Goal: Task Accomplishment & Management: Use online tool/utility

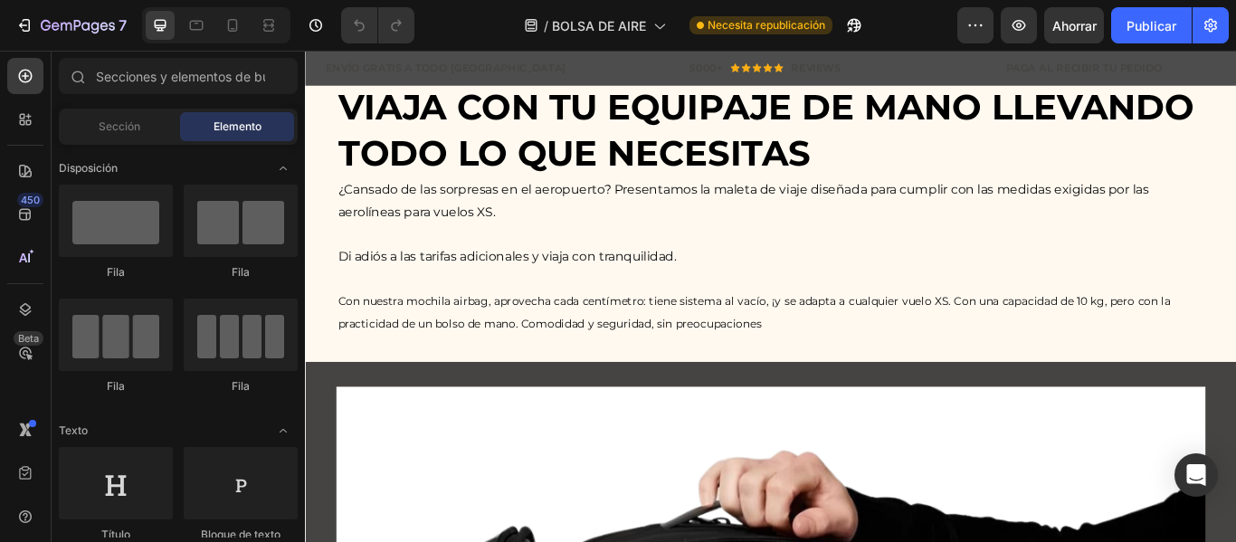
scroll to position [3786, 0]
click at [230, 23] on icon at bounding box center [232, 25] width 18 height 18
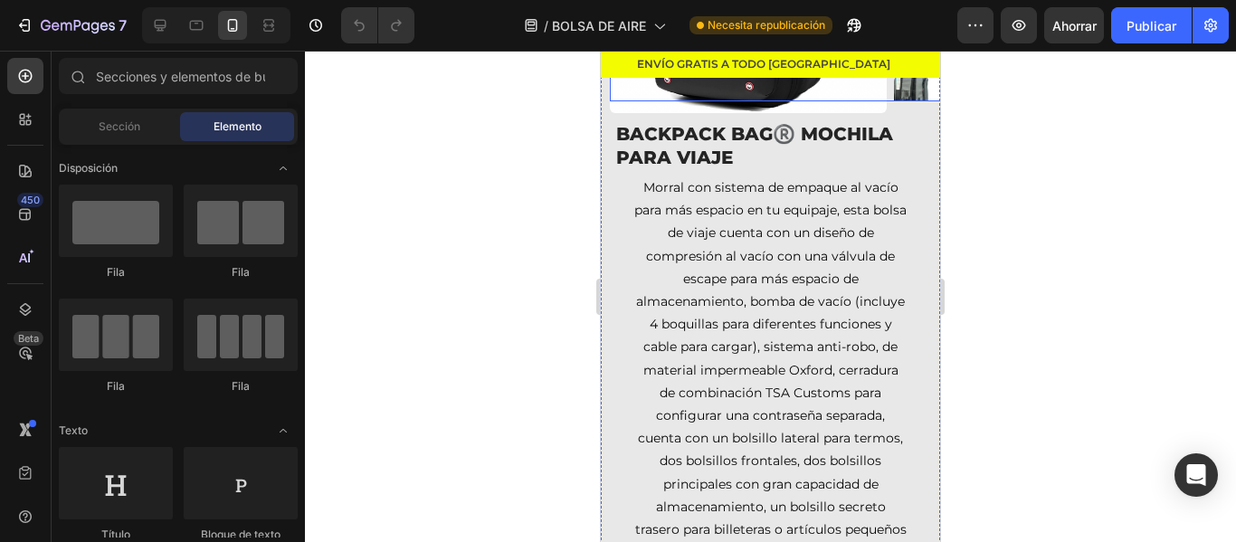
scroll to position [270, 0]
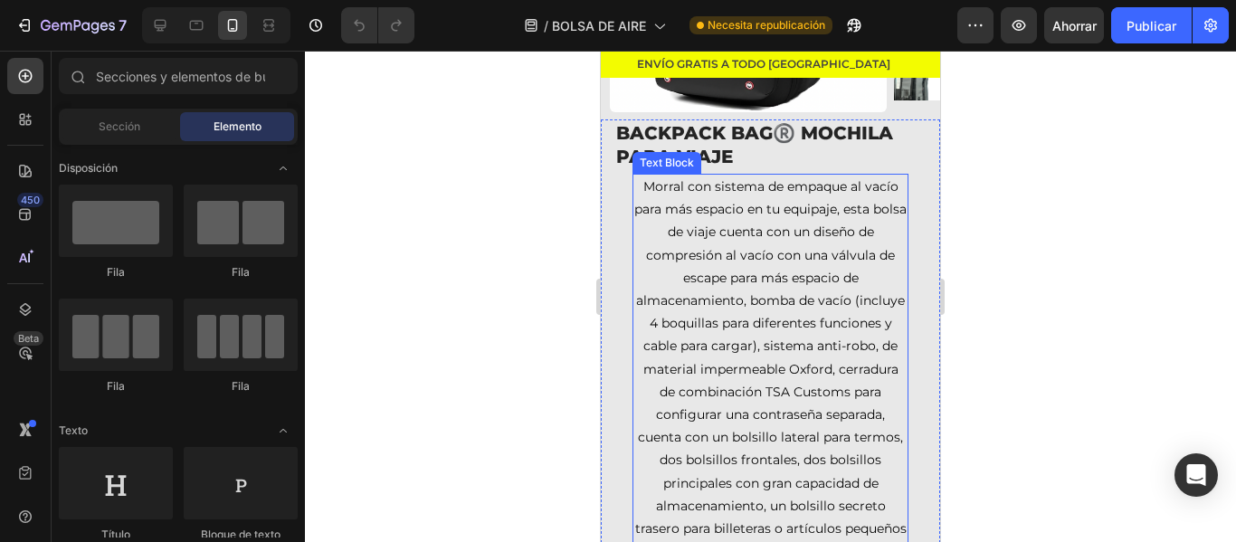
click at [772, 299] on p "Morral con sistema de empaque al vacío para más espacio en tu equipaje, esta bo…" at bounding box center [770, 415] width 272 height 479
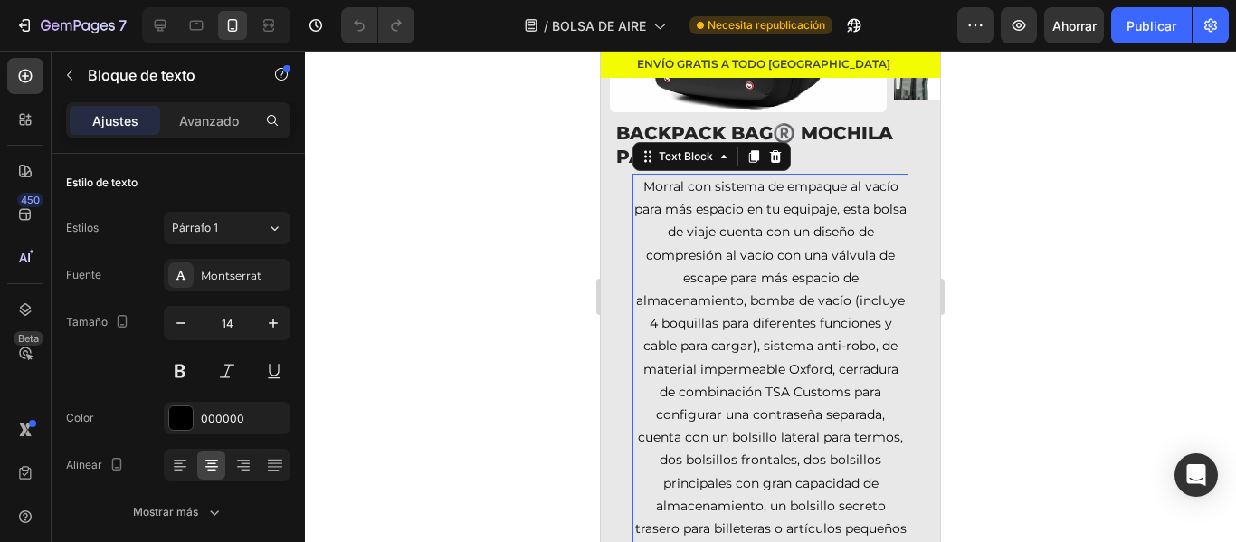
click at [772, 299] on p "Morral con sistema de empaque al vacío para más espacio en tu equipaje, esta bo…" at bounding box center [770, 415] width 272 height 479
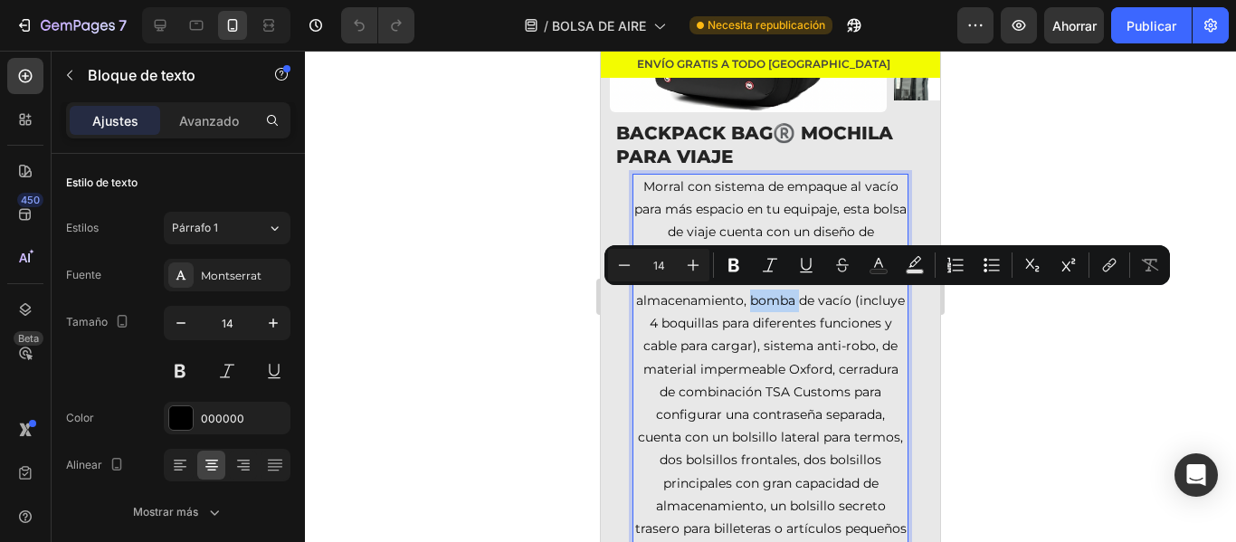
click at [772, 299] on p "Morral con sistema de empaque al vacío para más espacio en tu equipaje, esta bo…" at bounding box center [770, 415] width 272 height 479
drag, startPoint x: 772, startPoint y: 299, endPoint x: 870, endPoint y: 314, distance: 99.8
click at [870, 314] on p "Morral con sistema de empaque al vacío para más espacio en tu equipaje, esta bo…" at bounding box center [770, 415] width 272 height 479
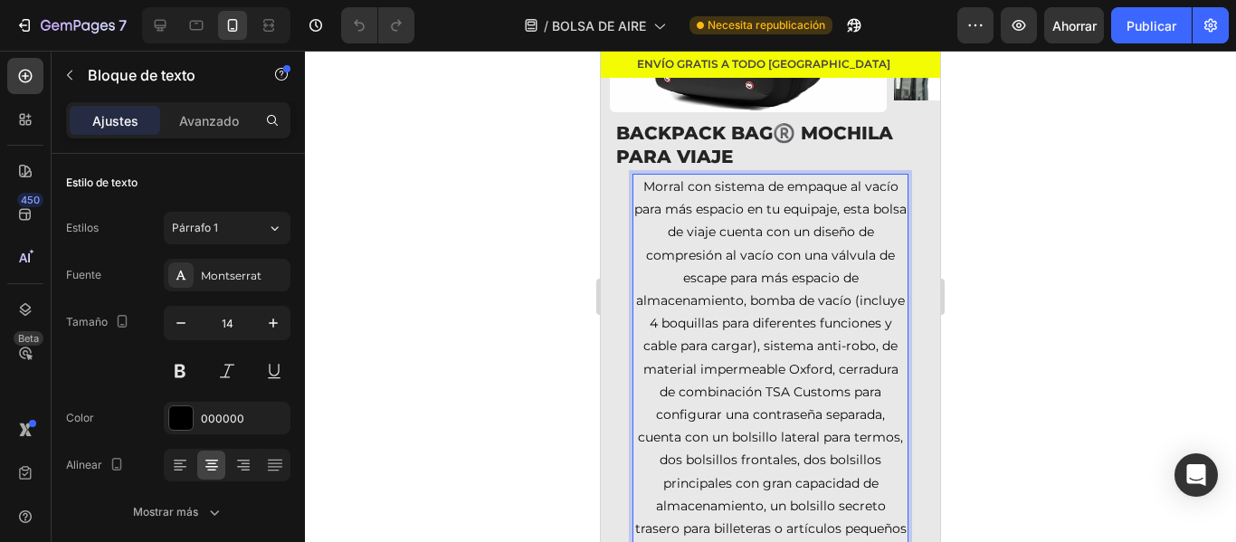
click at [847, 360] on p "Morral con sistema de empaque al vacío para más espacio en tu equipaje, esta bo…" at bounding box center [770, 415] width 272 height 479
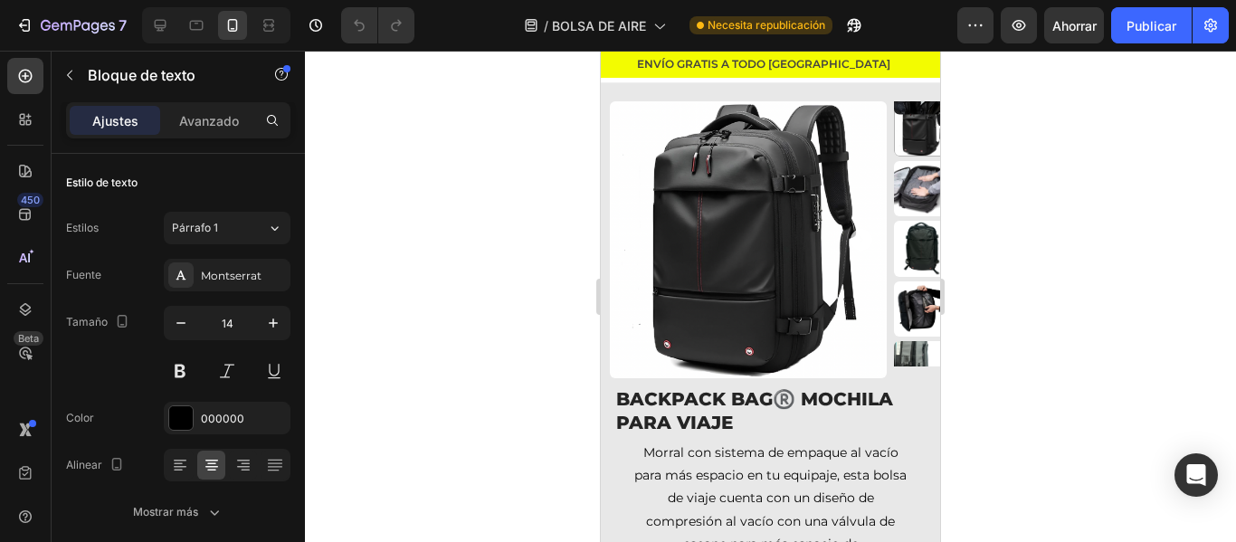
scroll to position [0, 0]
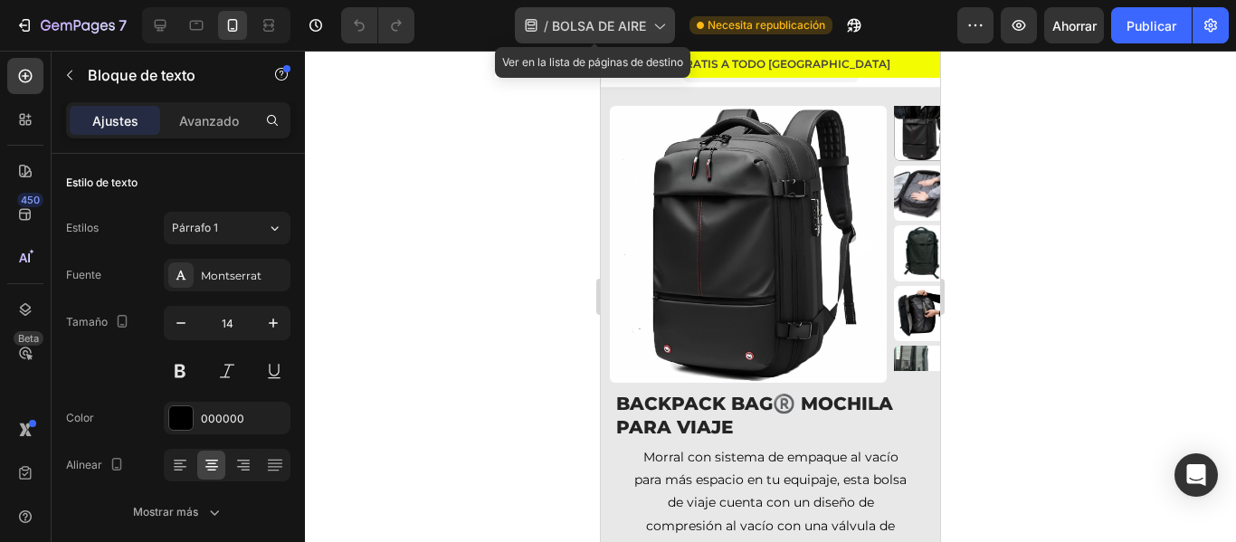
click at [665, 28] on icon at bounding box center [659, 25] width 18 height 18
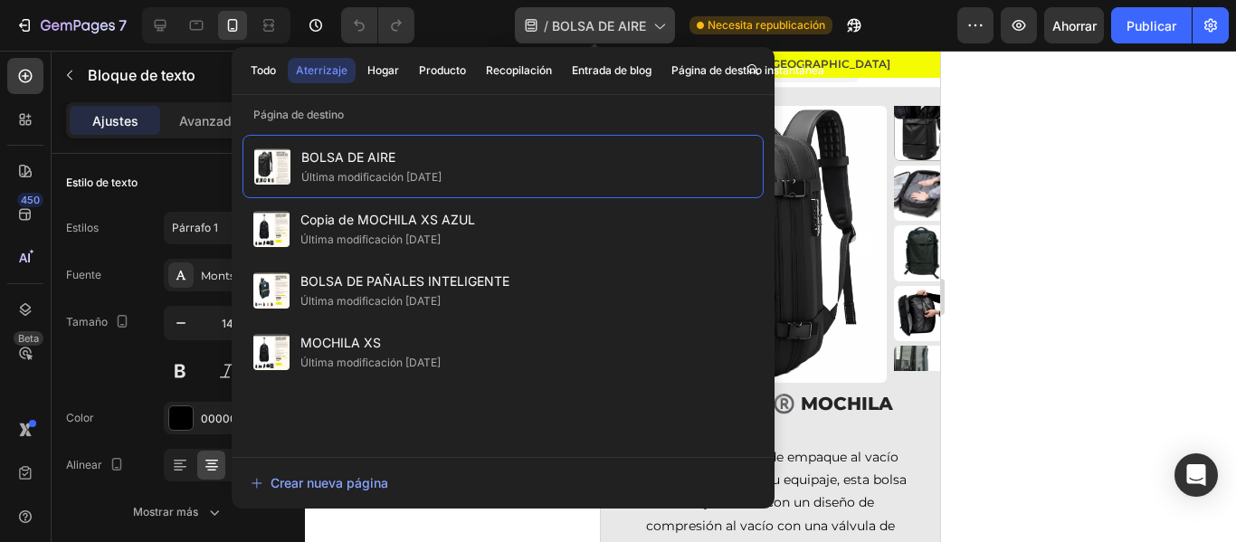
click at [665, 28] on icon at bounding box center [659, 25] width 18 height 18
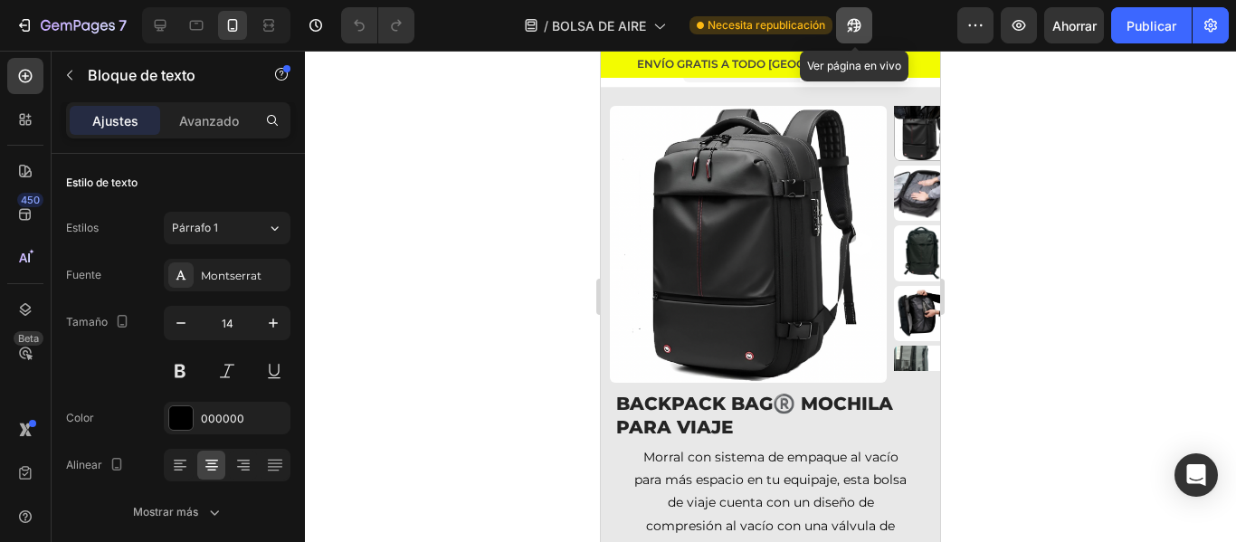
click at [862, 27] on icon "button" at bounding box center [854, 25] width 18 height 18
